Goal: Task Accomplishment & Management: Use online tool/utility

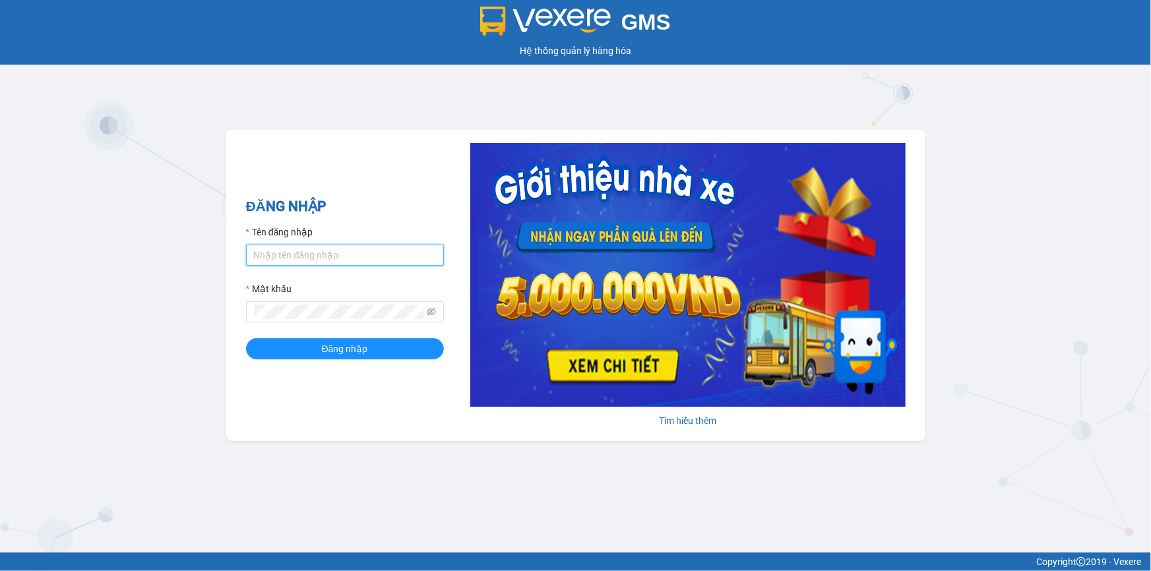
click at [317, 257] on input "Tên đăng nhập" at bounding box center [345, 255] width 198 height 21
type input "loc.tienoanh"
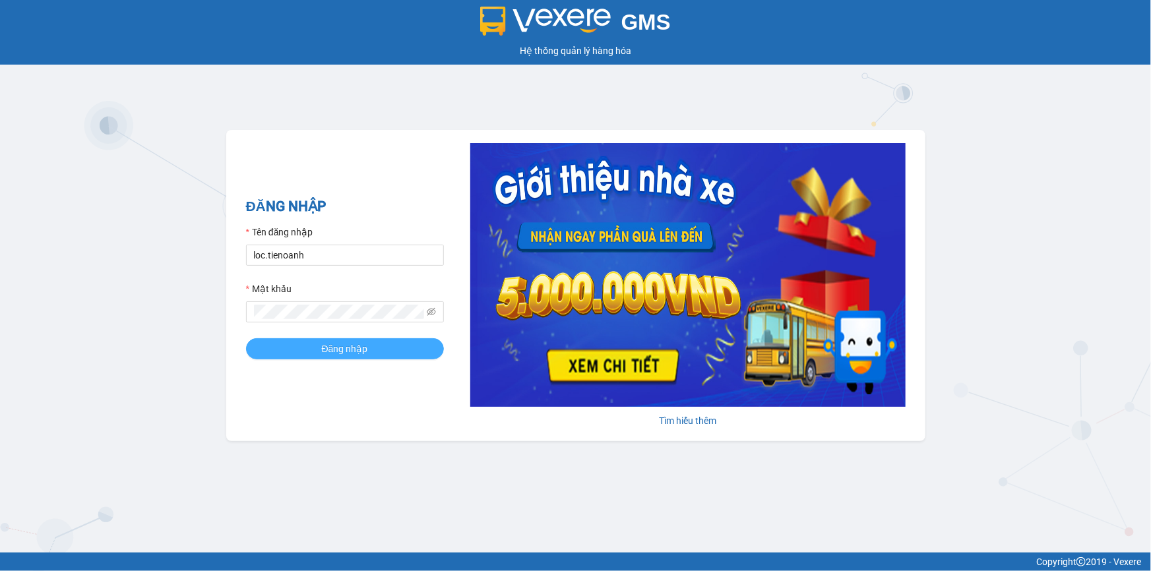
click at [280, 350] on button "Đăng nhập" at bounding box center [345, 348] width 198 height 21
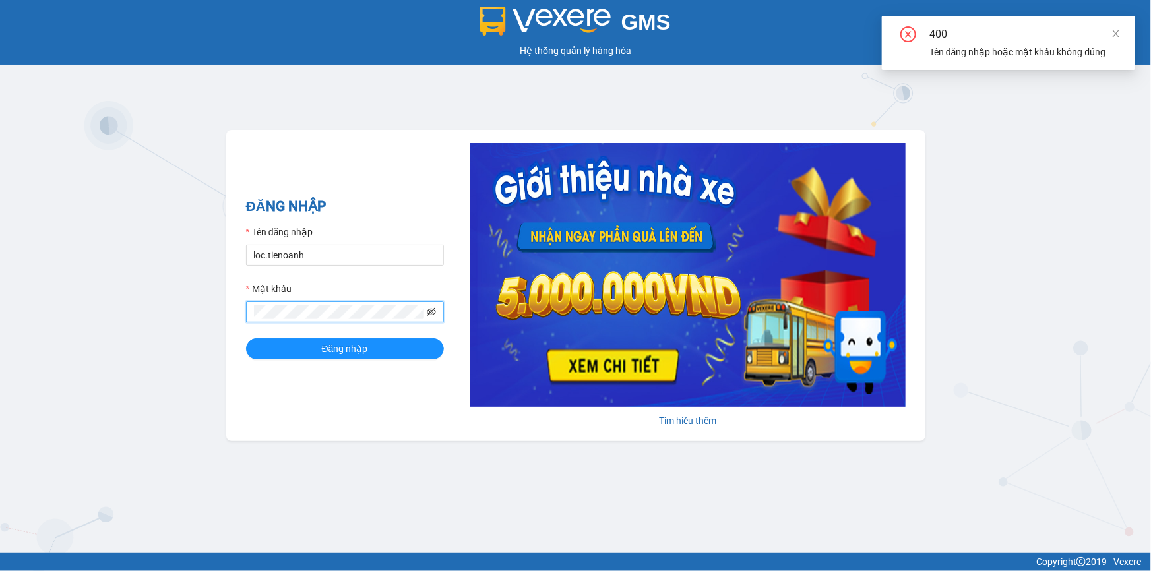
click at [433, 311] on icon "eye-invisible" at bounding box center [432, 312] width 3 height 3
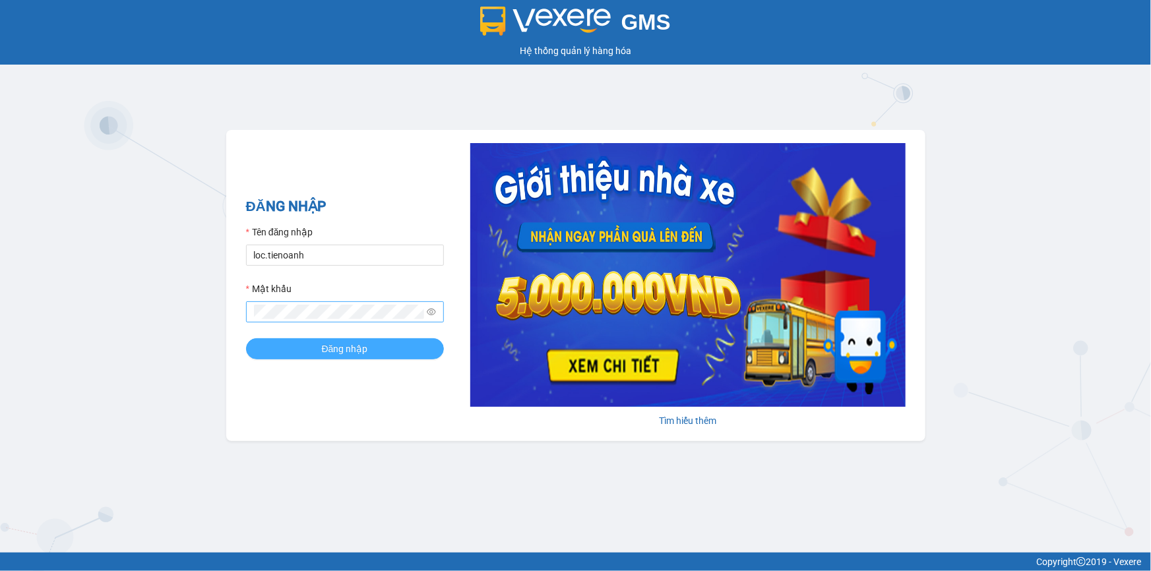
click at [273, 352] on button "Đăng nhập" at bounding box center [345, 348] width 198 height 21
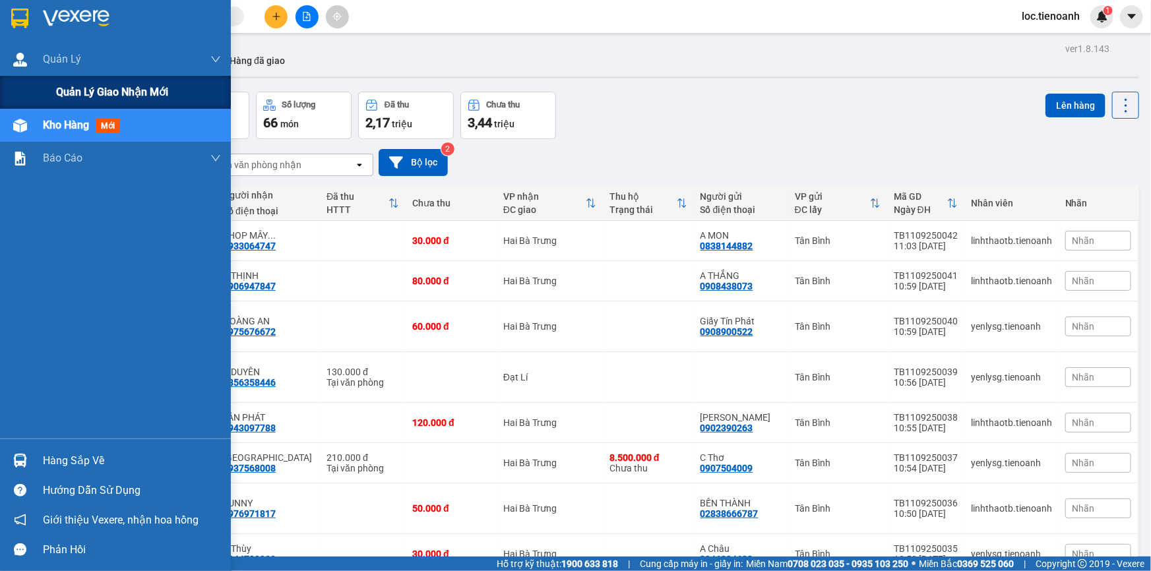
click at [60, 92] on span "Quản lý giao nhận mới" at bounding box center [112, 92] width 112 height 16
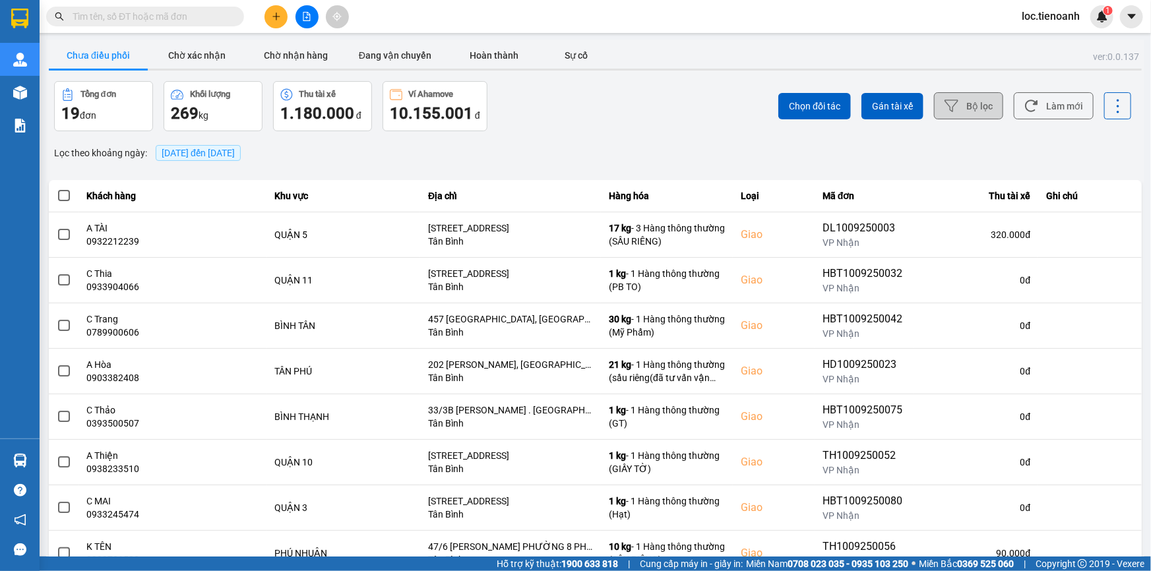
click at [955, 104] on button "Bộ lọc" at bounding box center [968, 105] width 69 height 27
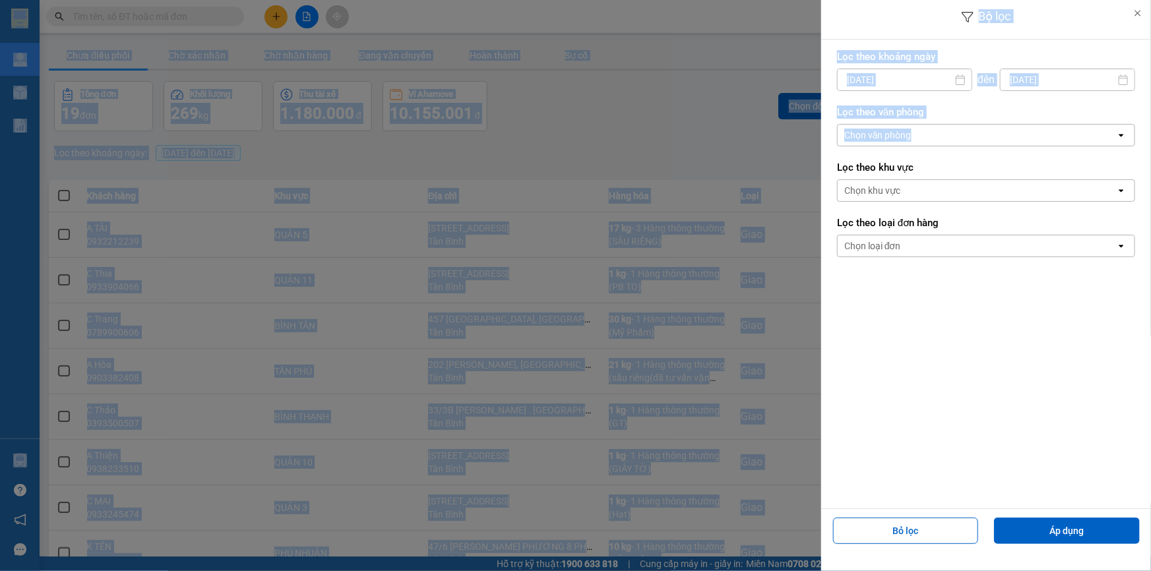
click at [952, 140] on div "Chọn văn phòng" at bounding box center [977, 135] width 278 height 21
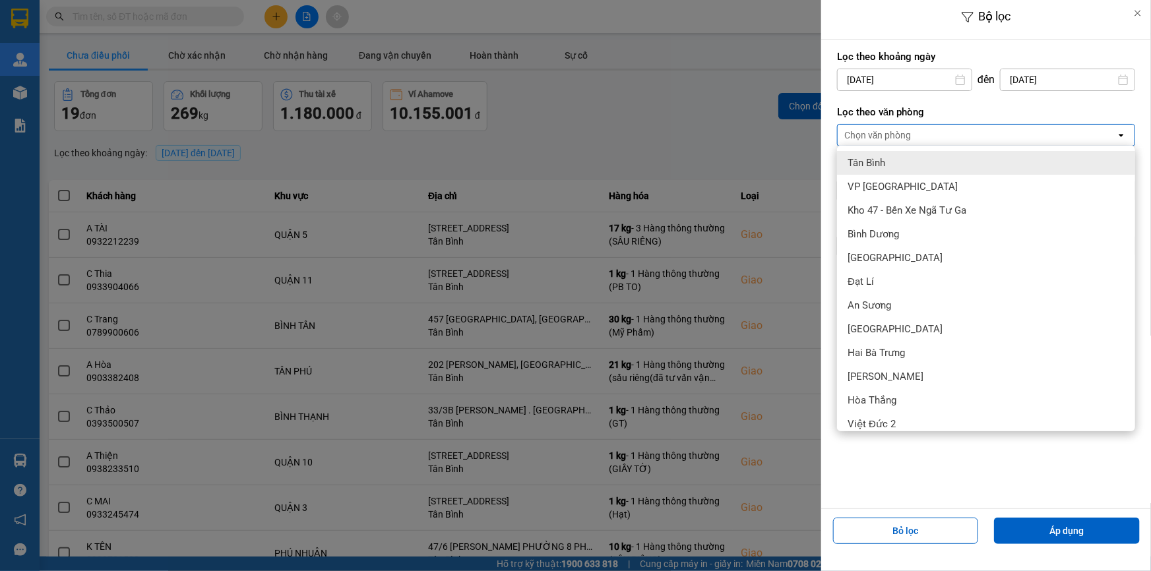
click at [931, 163] on div "Tân Bình" at bounding box center [986, 163] width 298 height 24
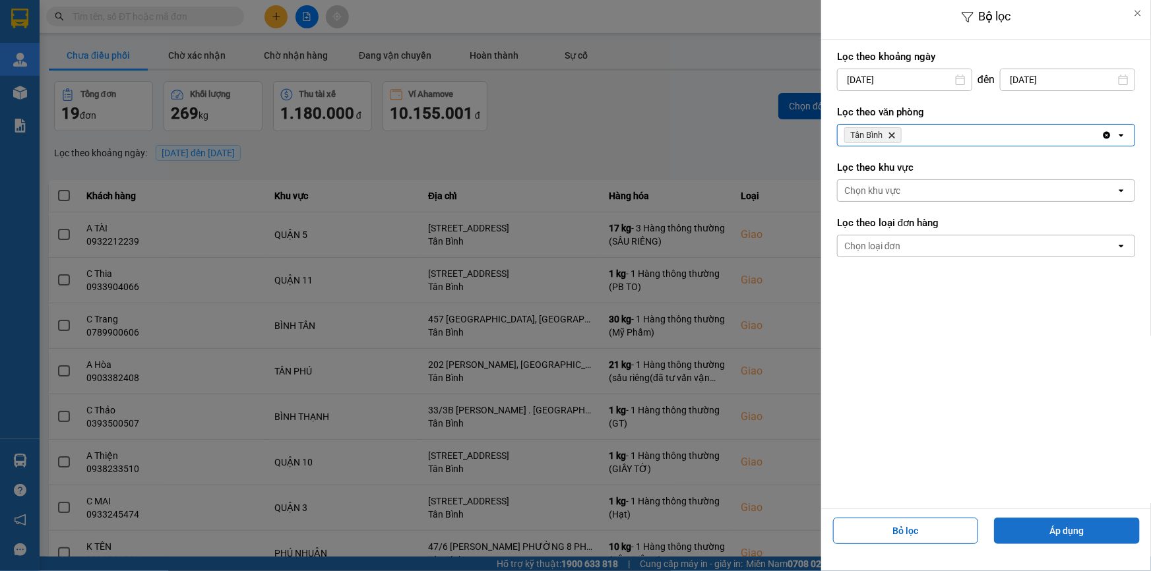
click at [1055, 526] on button "Áp dụng" at bounding box center [1067, 531] width 146 height 26
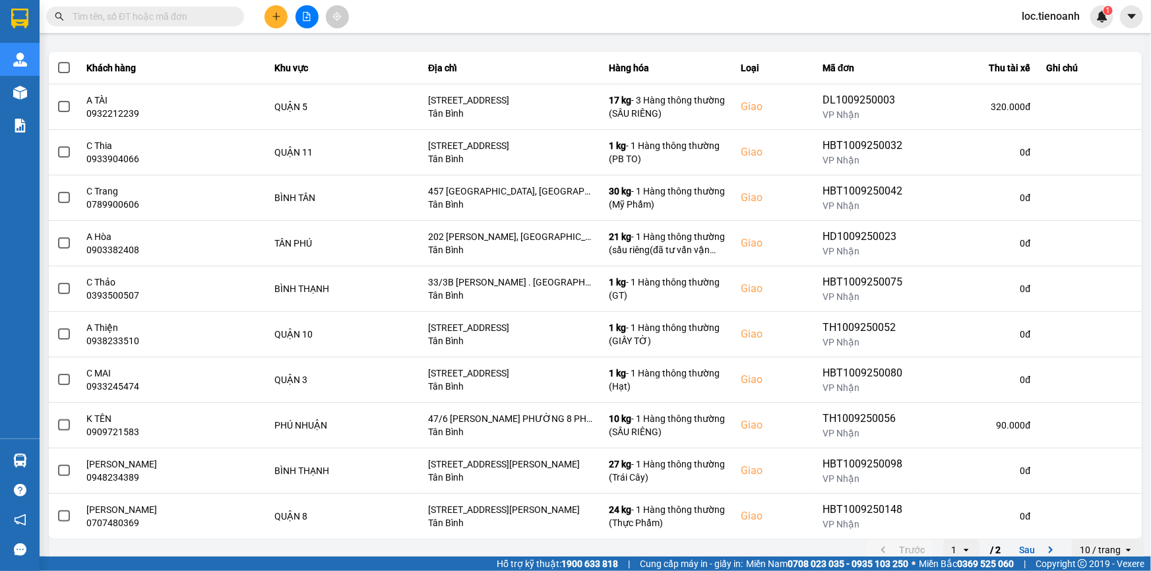
scroll to position [140, 0]
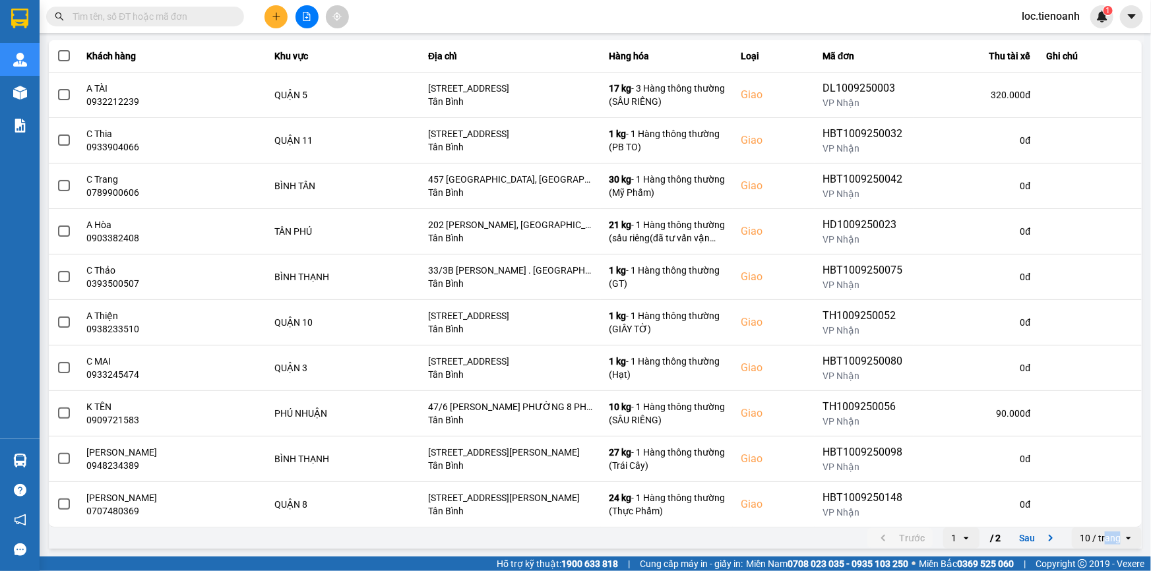
click at [1097, 532] on div "10 / trang" at bounding box center [1100, 538] width 41 height 13
click at [1097, 506] on div "100 / trang" at bounding box center [1098, 509] width 48 height 13
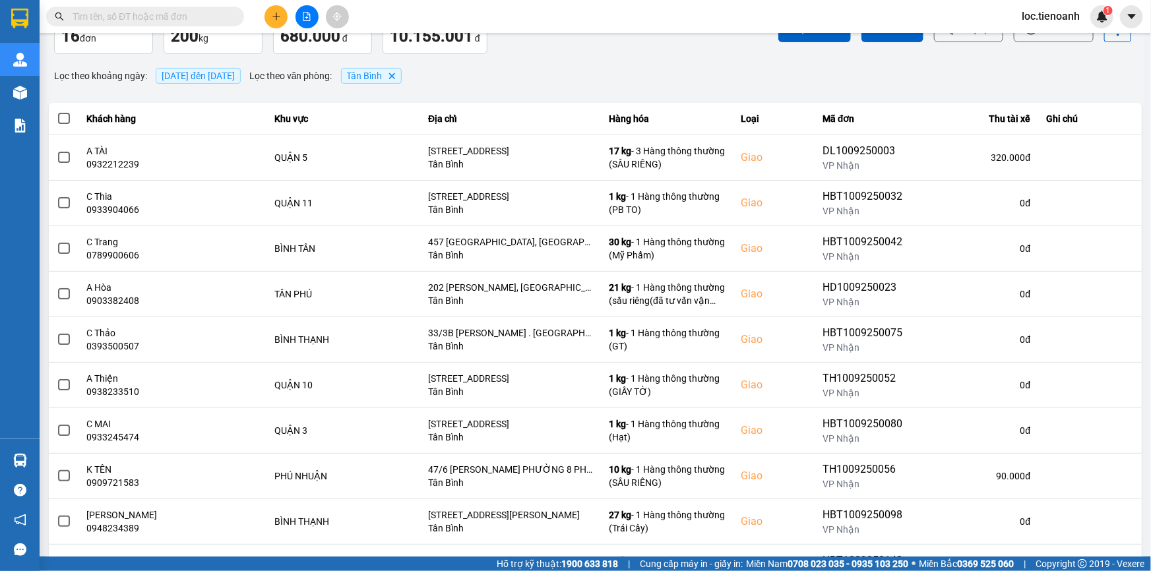
scroll to position [0, 0]
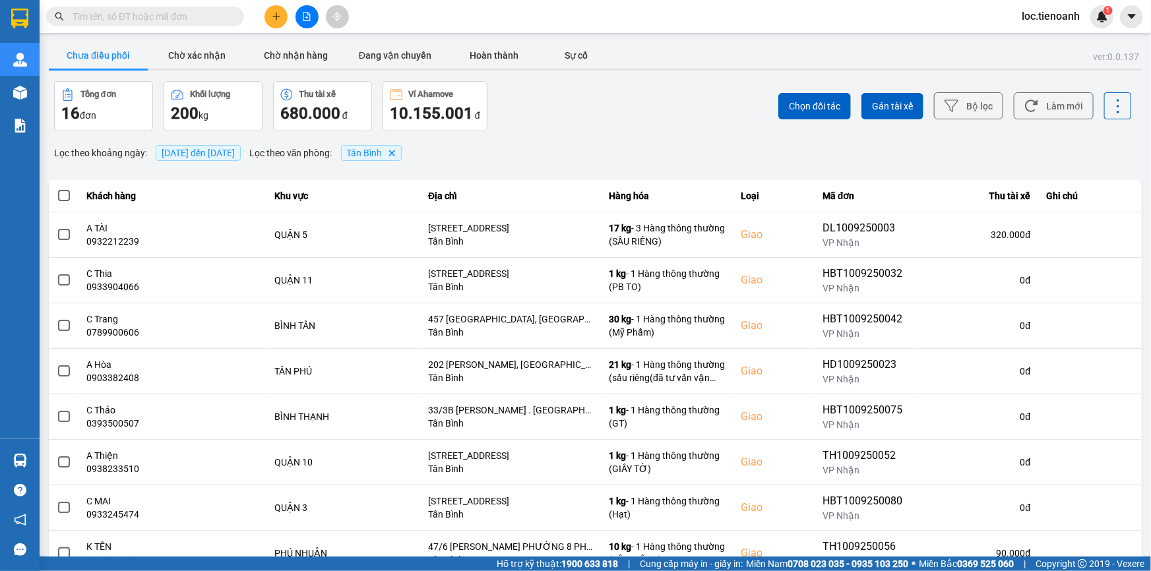
drag, startPoint x: 1140, startPoint y: 138, endPoint x: 1144, endPoint y: 176, distance: 37.7
click at [1144, 176] on main "ver: 0.0.137 Chưa điều phối Chờ xác nhận Chờ nhận hàng Đang vận chuyển Hoàn thà…" at bounding box center [575, 278] width 1151 height 557
